Goal: Task Accomplishment & Management: Manage account settings

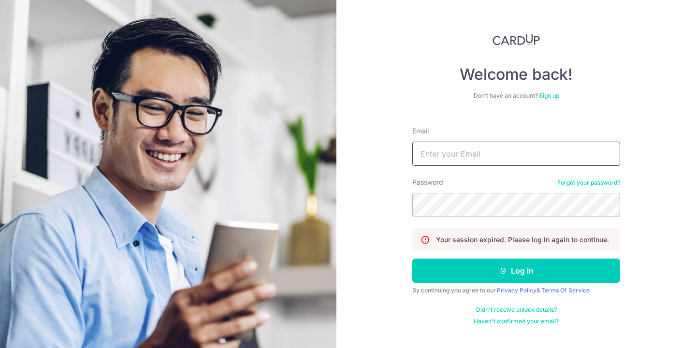
type input "[EMAIL_ADDRESS][DOMAIN_NAME]"
click at [516, 271] on button "Log in" at bounding box center [516, 271] width 208 height 24
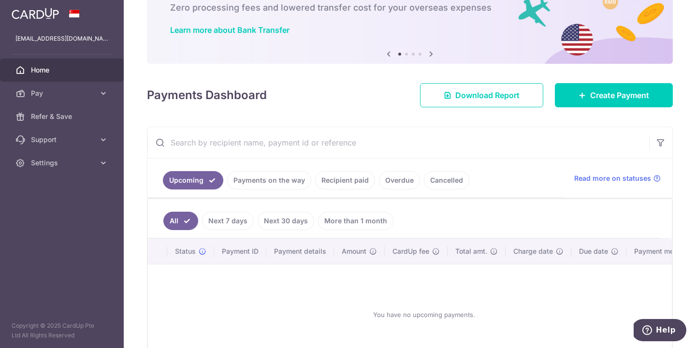
scroll to position [61, 0]
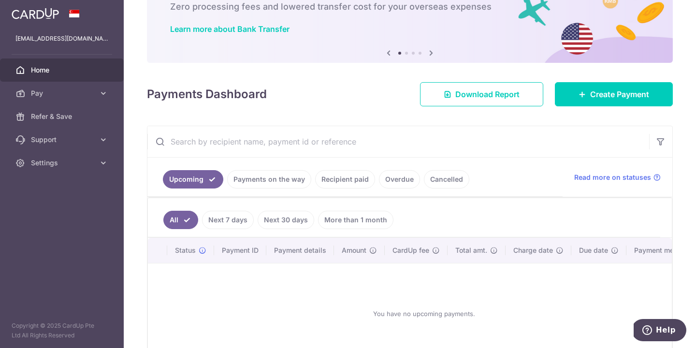
click at [367, 217] on link "More than 1 month" at bounding box center [355, 220] width 75 height 18
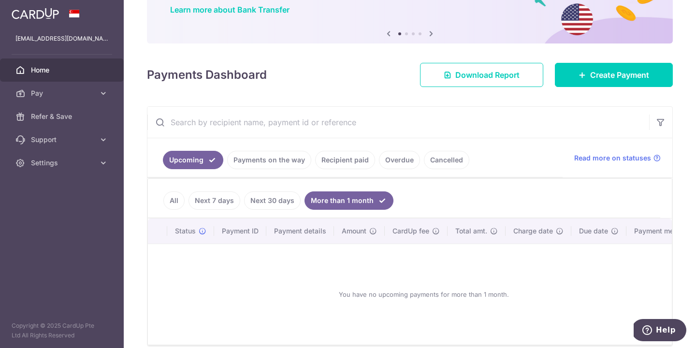
scroll to position [82, 0]
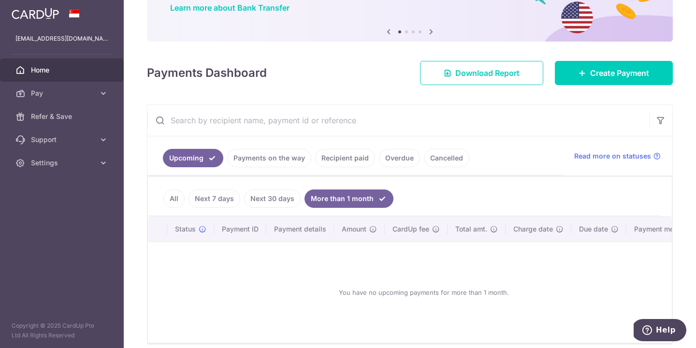
click at [357, 159] on link "Recipient paid" at bounding box center [345, 158] width 60 height 18
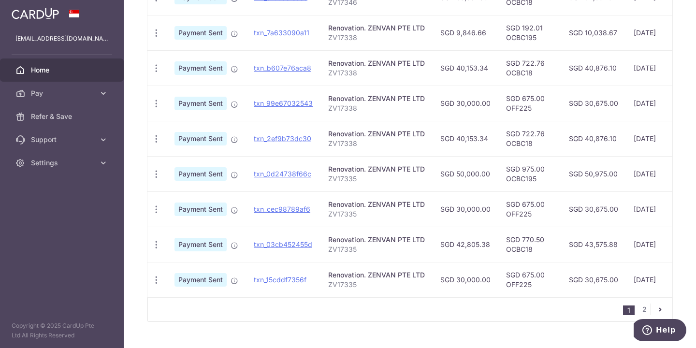
scroll to position [339, 0]
click at [640, 309] on link "2" at bounding box center [644, 309] width 12 height 12
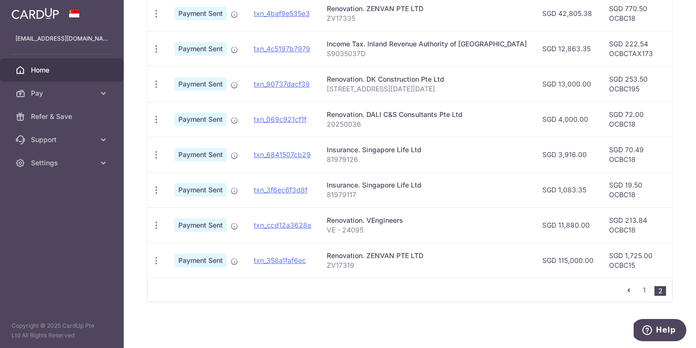
scroll to position [288, 0]
